Goal: Information Seeking & Learning: Learn about a topic

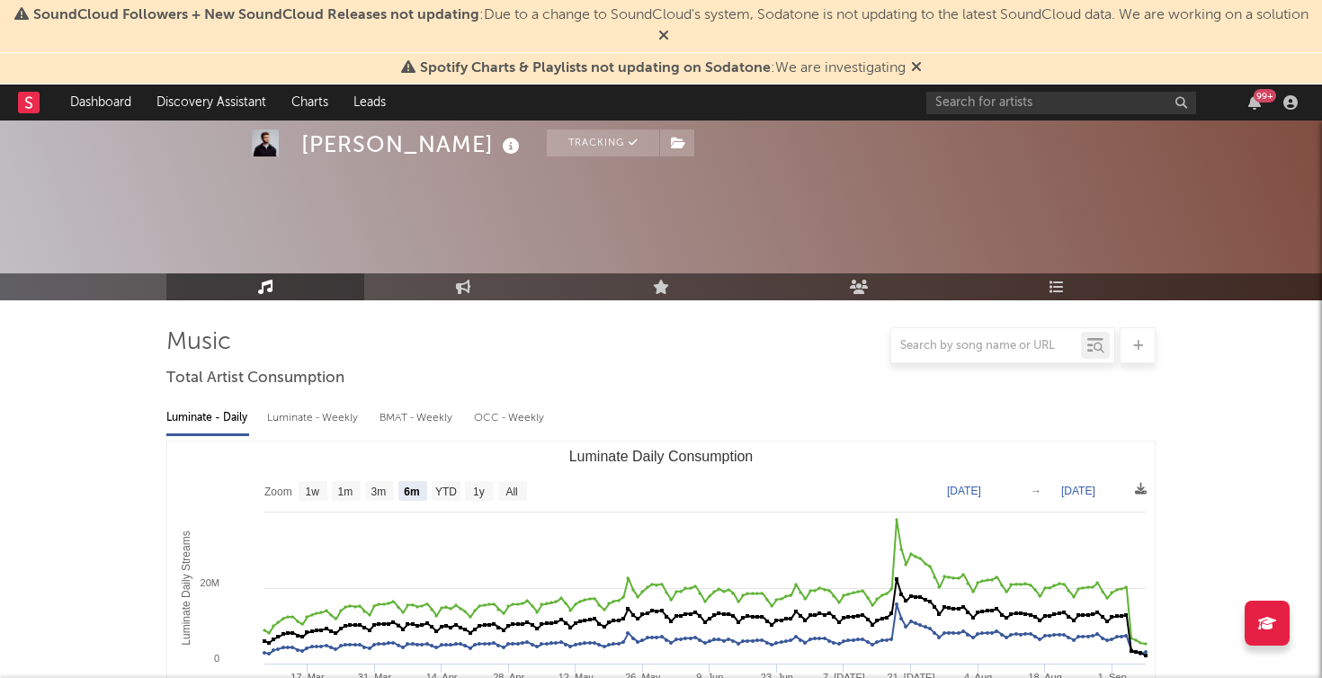
select select "6m"
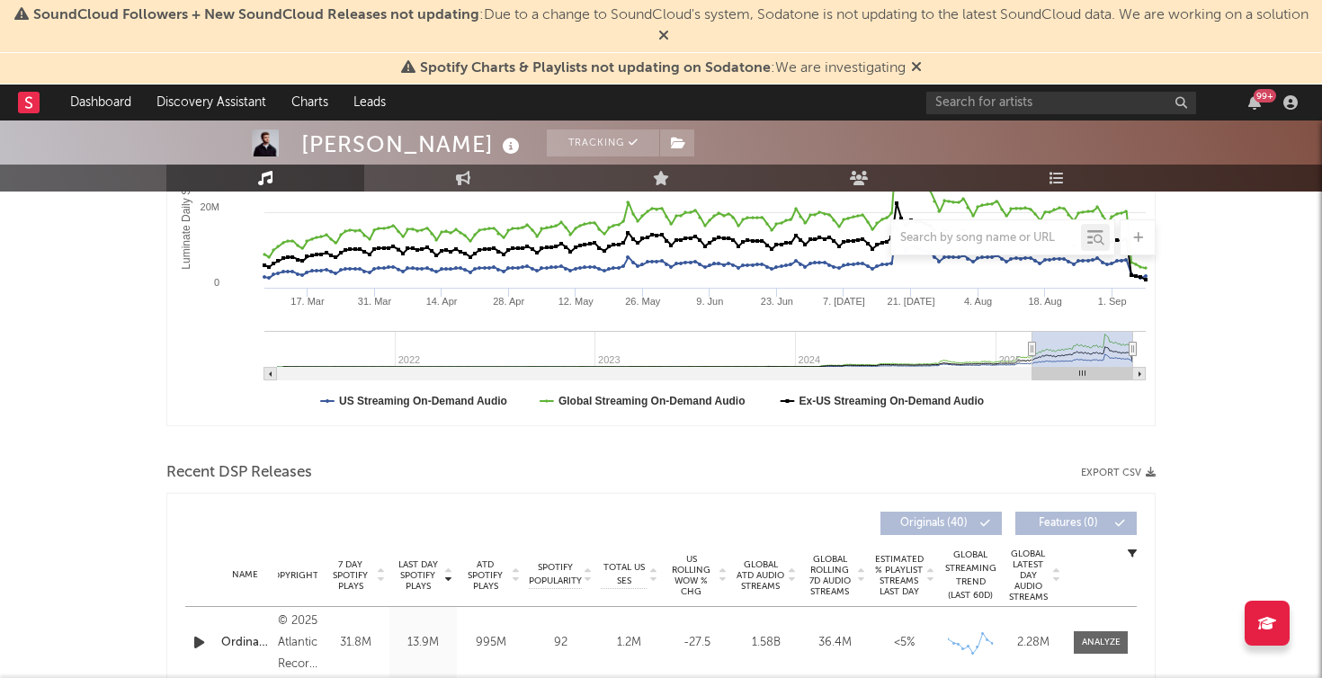
click at [15, 100] on nav "Dashboard Discovery Assistant Charts Leads 99 +" at bounding box center [661, 103] width 1322 height 36
click at [24, 102] on rect at bounding box center [29, 103] width 22 height 22
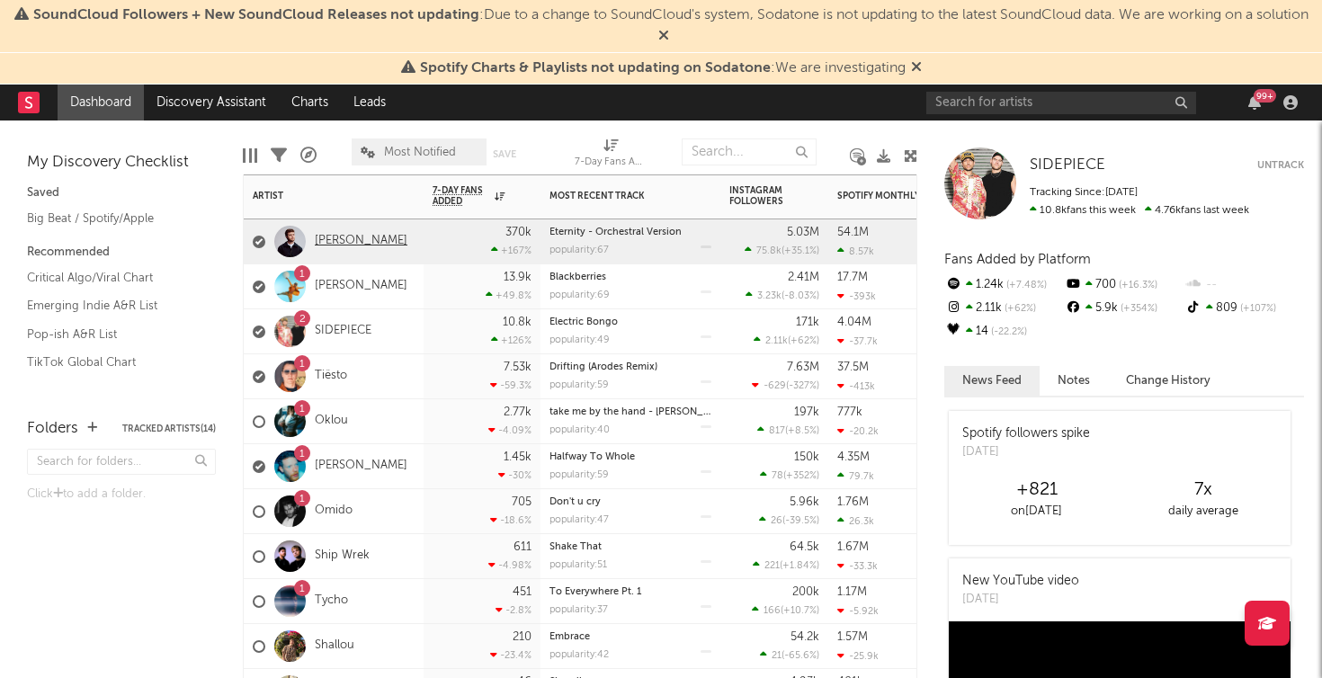
click at [326, 242] on link "[PERSON_NAME]" at bounding box center [361, 241] width 93 height 15
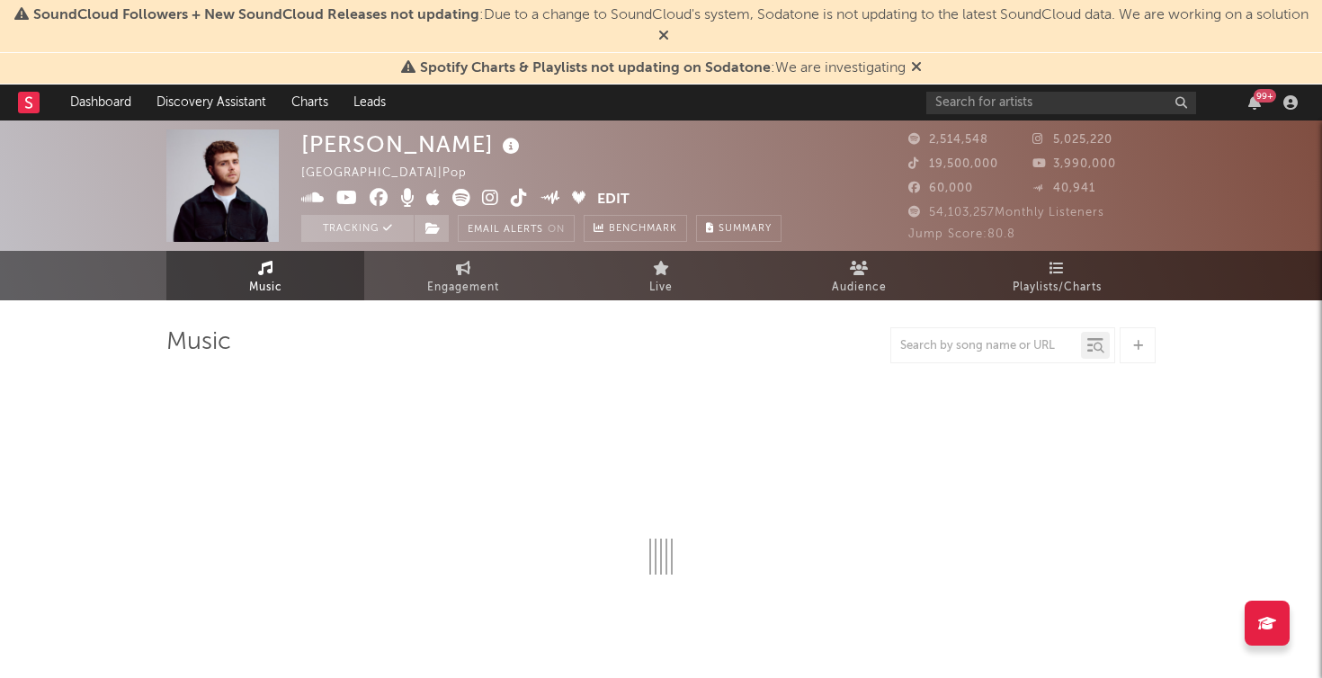
select select "6m"
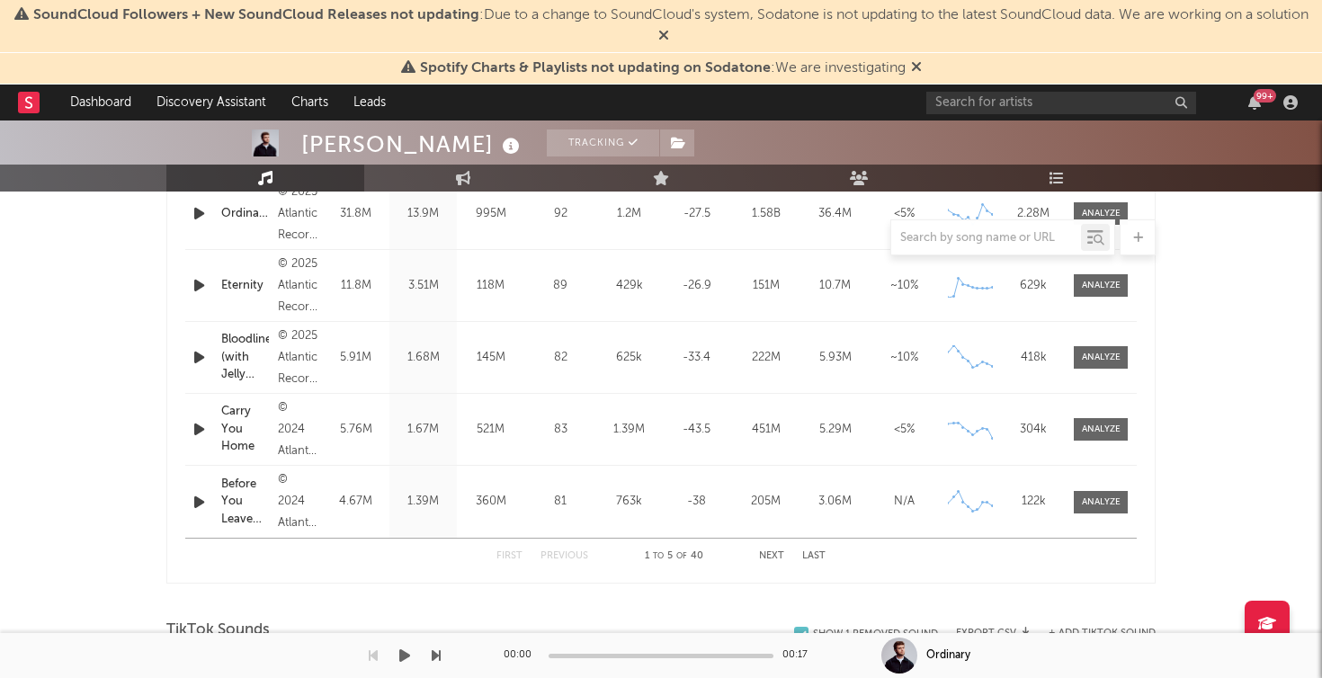
scroll to position [808, 0]
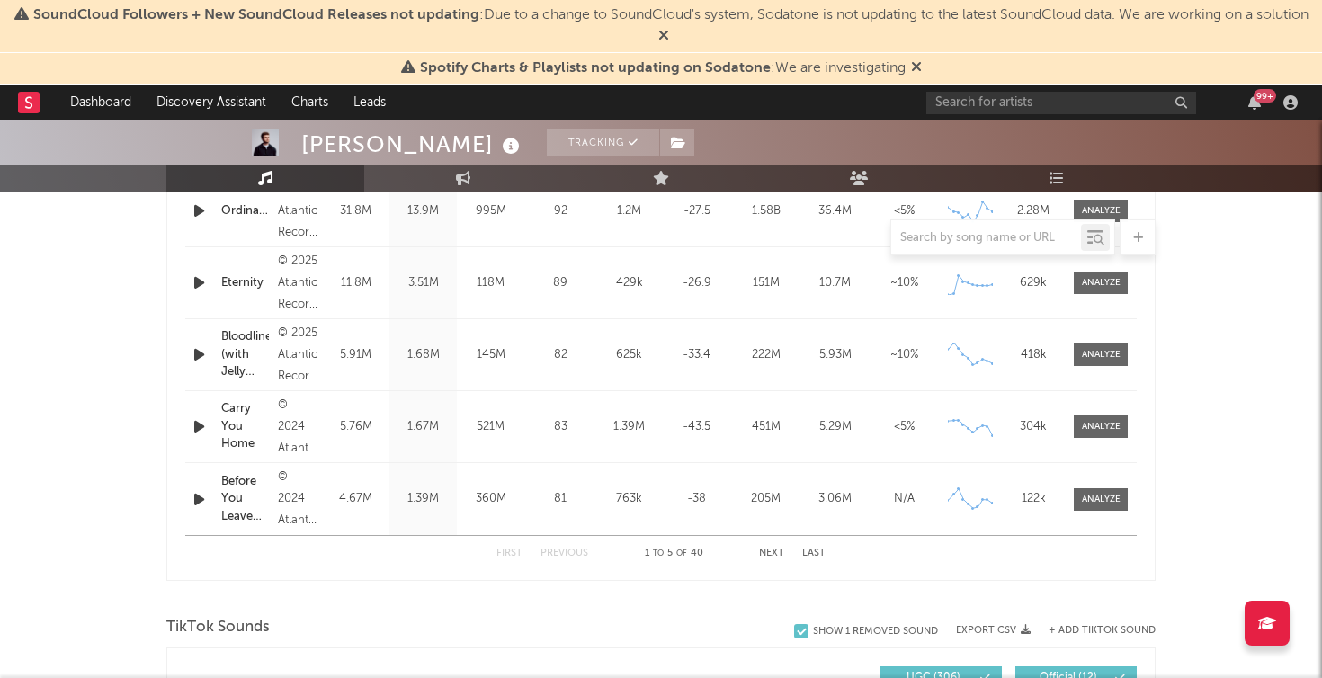
click at [775, 550] on button "Next" at bounding box center [771, 554] width 25 height 10
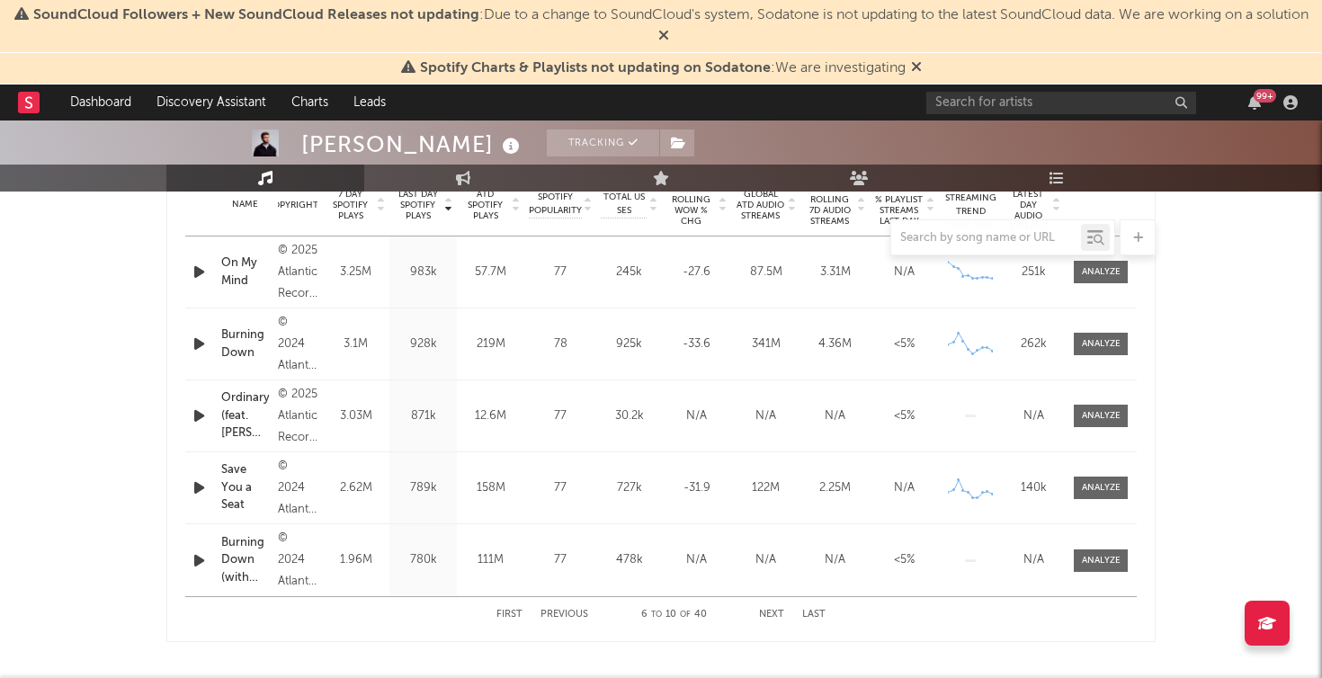
scroll to position [748, 0]
click at [567, 611] on button "Previous" at bounding box center [564, 613] width 48 height 10
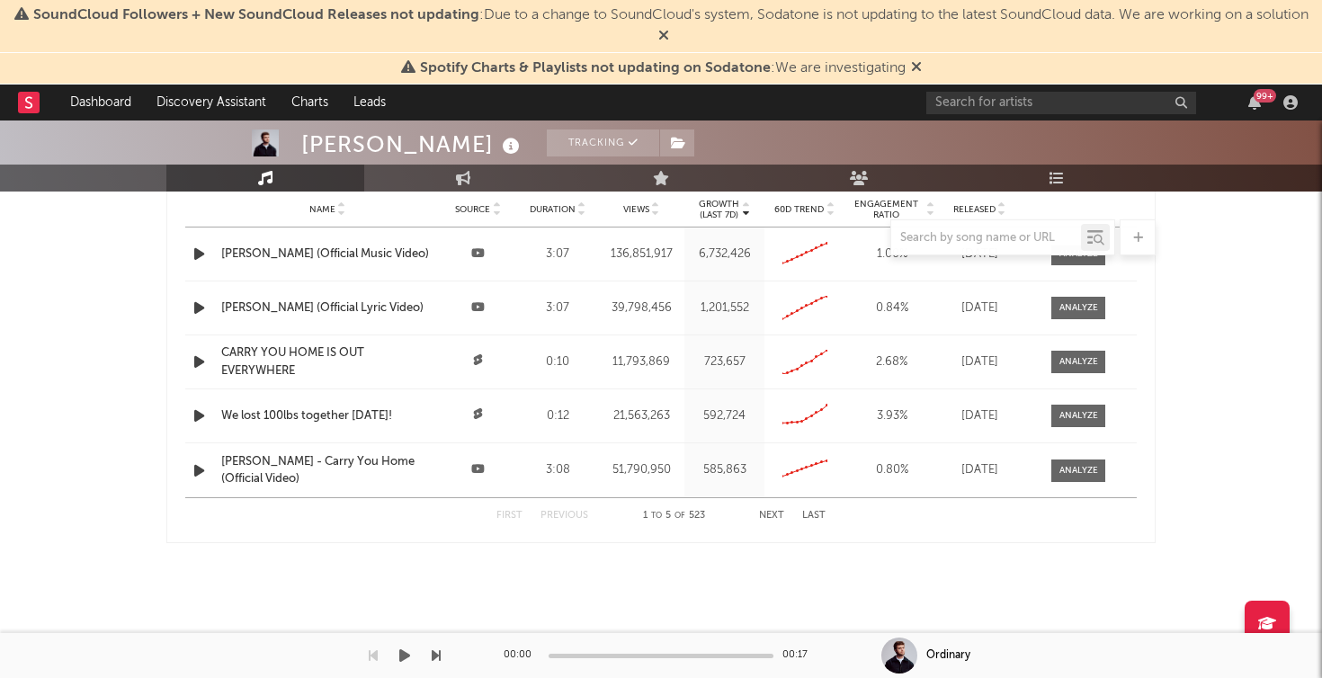
scroll to position [2159, 0]
